Goal: Task Accomplishment & Management: Manage account settings

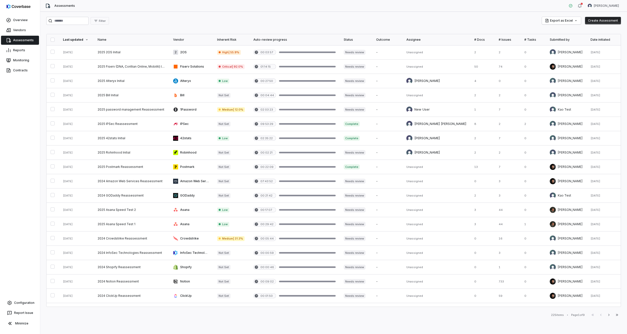
click at [163, 28] on div "Filter Export as Excel Create Assessment Last updated Name Vendor Inherent Risk…" at bounding box center [333, 173] width 587 height 323
click at [21, 20] on link "Overview" at bounding box center [20, 20] width 38 height 9
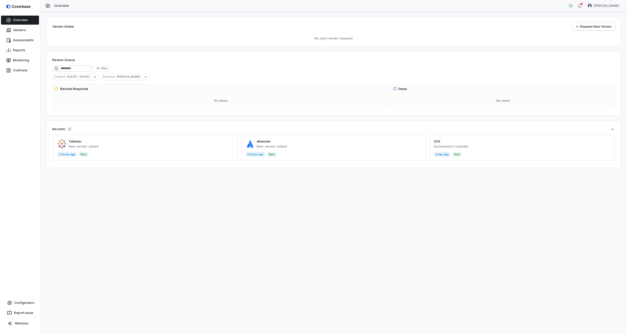
click at [327, 15] on div "Vendor Intake Request New Vendor No open vendor requests Review Queue Filter Cr…" at bounding box center [333, 173] width 587 height 323
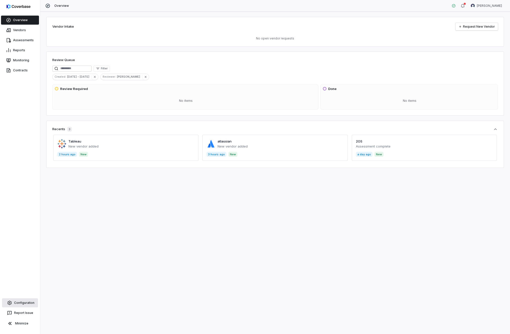
click at [17, 302] on link "Configuration" at bounding box center [20, 303] width 36 height 9
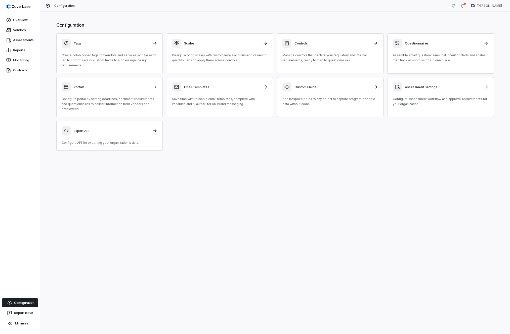
click at [443, 47] on div "Questionnaires" at bounding box center [441, 43] width 96 height 9
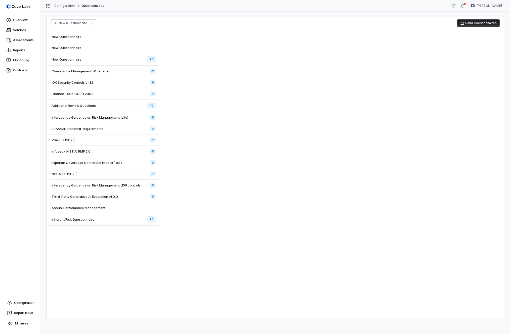
click at [125, 64] on div "New Questionnaire IRQ" at bounding box center [104, 59] width 110 height 12
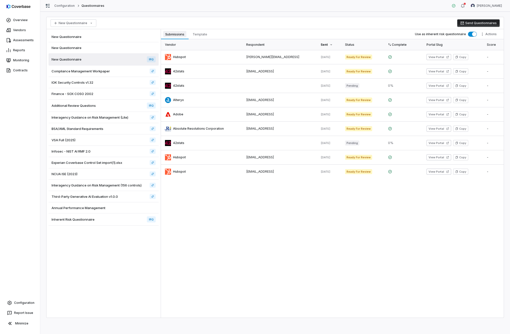
click at [188, 37] on button "Submissions Submissions" at bounding box center [175, 34] width 28 height 10
click at [203, 34] on span "Template" at bounding box center [200, 34] width 19 height 7
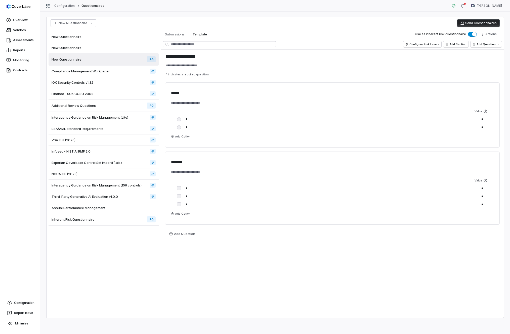
click at [114, 106] on div "Additional Review Questions IRQ" at bounding box center [104, 106] width 110 height 12
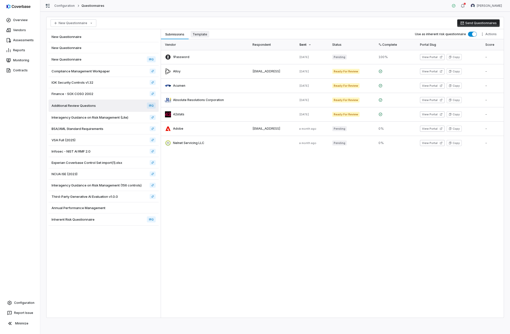
click at [208, 36] on span "Template" at bounding box center [200, 34] width 19 height 7
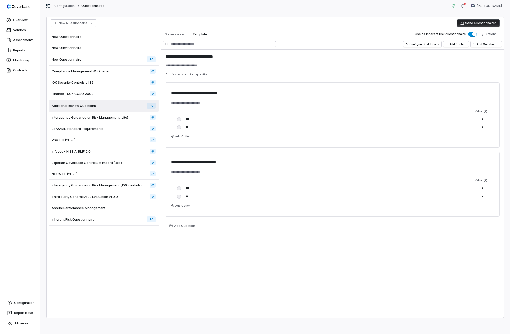
click at [89, 219] on span "Inherent Risk Questionnaire" at bounding box center [73, 219] width 43 height 5
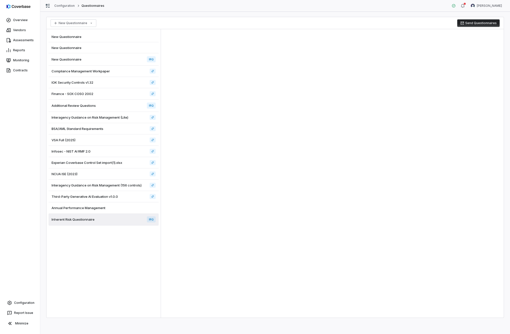
click at [196, 13] on div "New Questionnaire Send Questionnaires New Questionnaire New Questionnaire New Q…" at bounding box center [275, 173] width 470 height 323
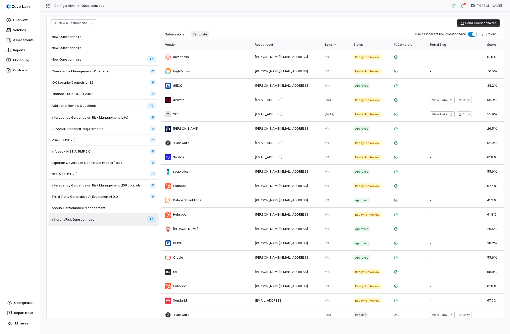
click at [196, 37] on button "Template Template" at bounding box center [200, 34] width 23 height 10
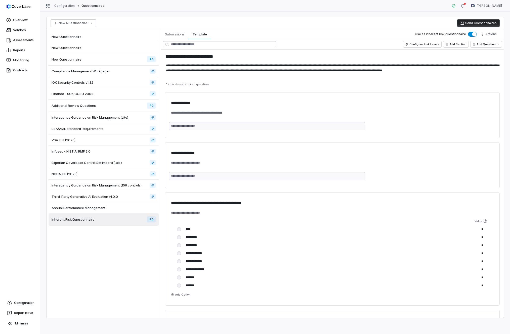
click at [393, 12] on div "**********" at bounding box center [275, 173] width 470 height 323
click at [485, 5] on html "**********" at bounding box center [255, 167] width 510 height 334
type textarea "*"
click at [482, 24] on div "Organization" at bounding box center [484, 26] width 38 height 8
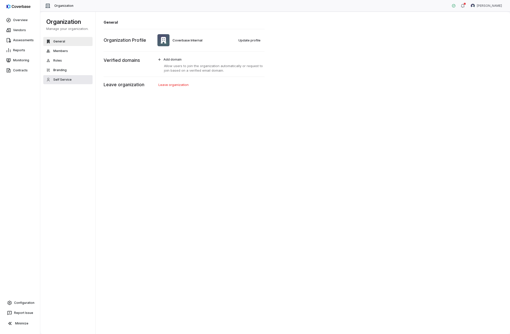
click at [61, 77] on button "Self Service" at bounding box center [67, 79] width 49 height 9
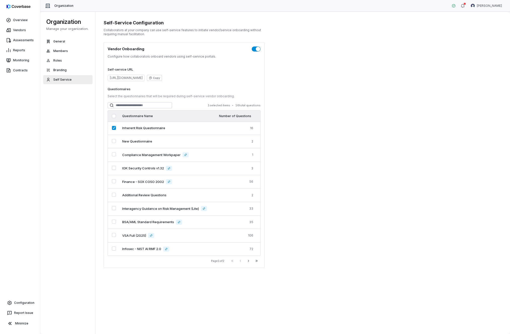
click at [329, 71] on div "Self-Service Configuration Collaborators at your company can use self-service f…" at bounding box center [303, 173] width 415 height 323
click at [246, 263] on button "Next" at bounding box center [249, 261] width 8 height 6
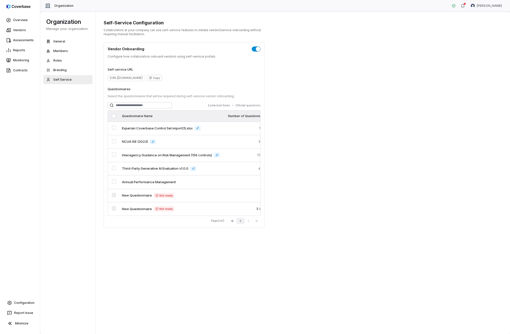
click at [242, 219] on button "Previous" at bounding box center [240, 221] width 8 height 6
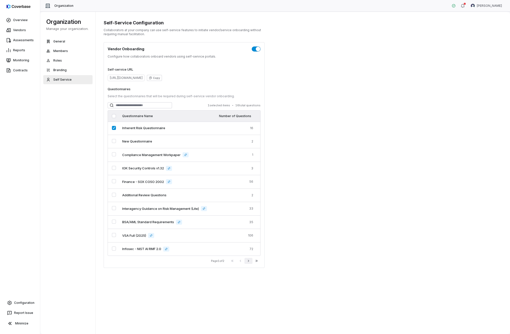
click at [246, 260] on button "Next" at bounding box center [249, 261] width 8 height 6
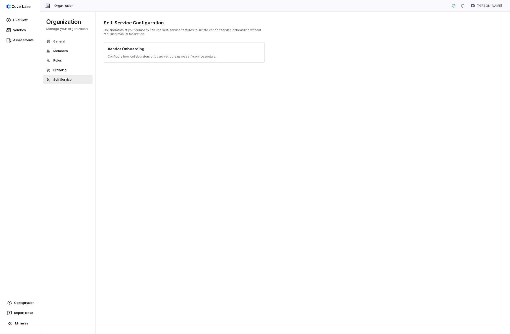
click at [143, 55] on p "Configure how collaborators onboard vendors using self-service portals." at bounding box center [184, 57] width 153 height 4
click at [126, 50] on h1 "Vendor Onboarding" at bounding box center [126, 48] width 37 height 5
click at [312, 47] on div "Self-Service Configuration Collaborators at your company can use self-service f…" at bounding box center [303, 173] width 415 height 323
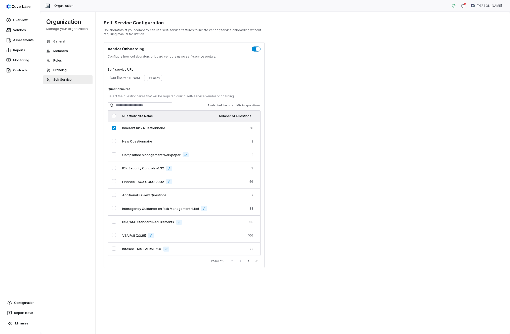
click at [386, 69] on div "Self-Service Configuration Collaborators at your company can use self-service f…" at bounding box center [303, 173] width 415 height 323
click at [246, 261] on button "Next" at bounding box center [249, 261] width 8 height 6
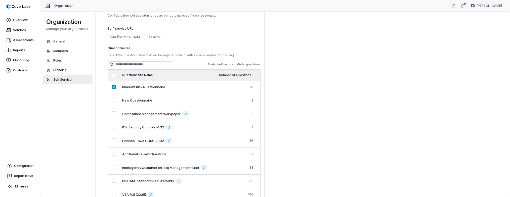
scroll to position [43, 0]
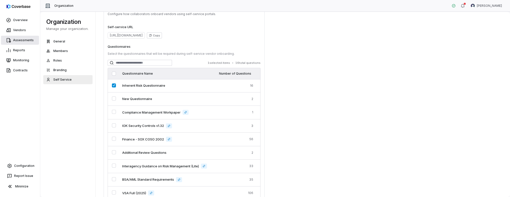
click at [27, 42] on link "Assessments" at bounding box center [20, 40] width 38 height 9
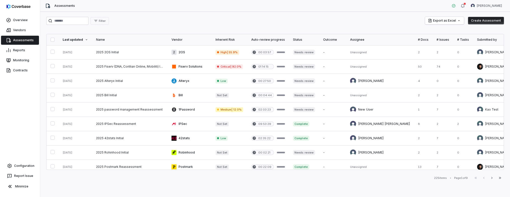
click at [486, 21] on button "Create Assessment" at bounding box center [486, 21] width 36 height 8
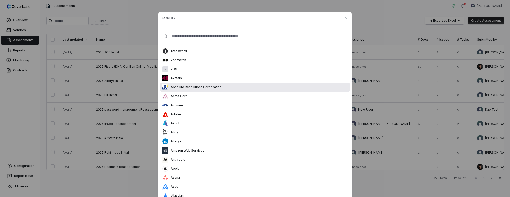
click at [241, 90] on div "Absolute Resolutions Corporation" at bounding box center [255, 87] width 189 height 9
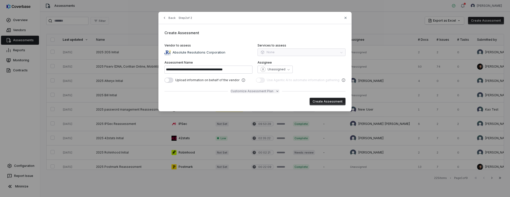
click at [248, 93] on span "Customize Assessment Plan" at bounding box center [252, 91] width 43 height 4
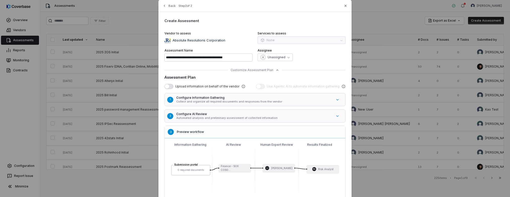
click at [245, 110] on button "2 Configure AI Review Automated analysis and preliminary assessment of collecte…" at bounding box center [257, 116] width 189 height 16
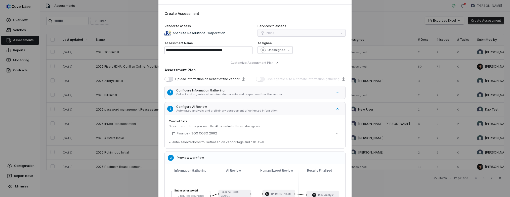
scroll to position [26, 0]
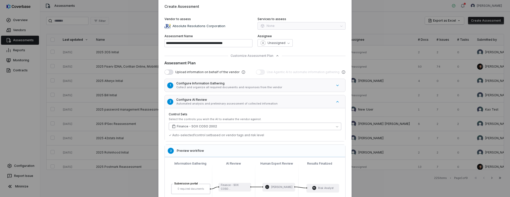
click at [240, 128] on button "Finance - SOX COSO 2002" at bounding box center [255, 127] width 173 height 8
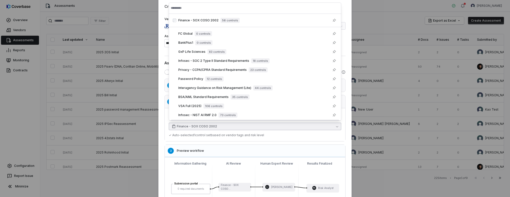
click at [296, 144] on div "1 Configure Information Gathering Collect and organize all required documents a…" at bounding box center [255, 150] width 181 height 142
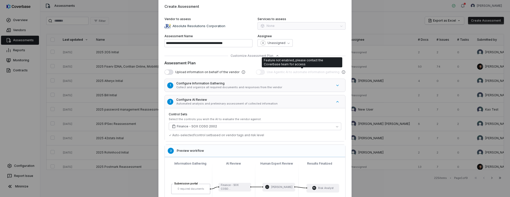
click at [408, 13] on div "**********" at bounding box center [255, 113] width 510 height 279
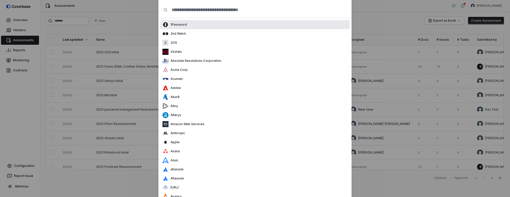
scroll to position [0, 0]
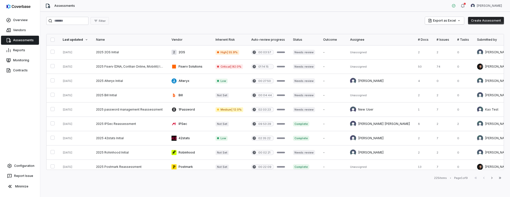
click at [353, 18] on div "Filter Export as Excel Create Assessment" at bounding box center [275, 21] width 458 height 8
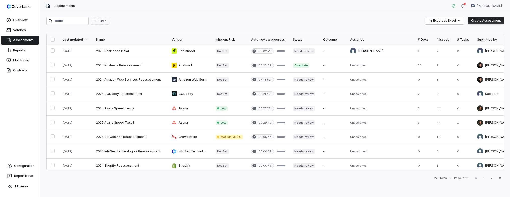
scroll to position [12, 0]
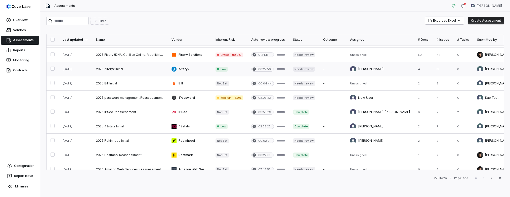
click at [122, 63] on link at bounding box center [129, 69] width 75 height 14
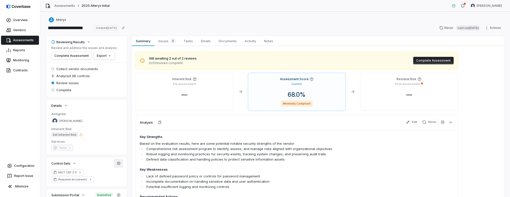
click at [117, 161] on button "button" at bounding box center [118, 163] width 9 height 9
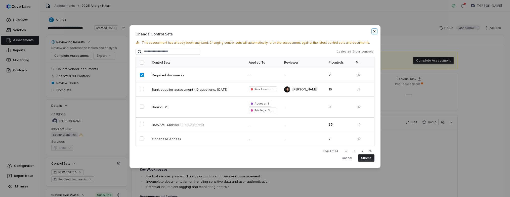
click at [376, 32] on icon "button" at bounding box center [375, 31] width 4 height 4
